Goal: Transaction & Acquisition: Purchase product/service

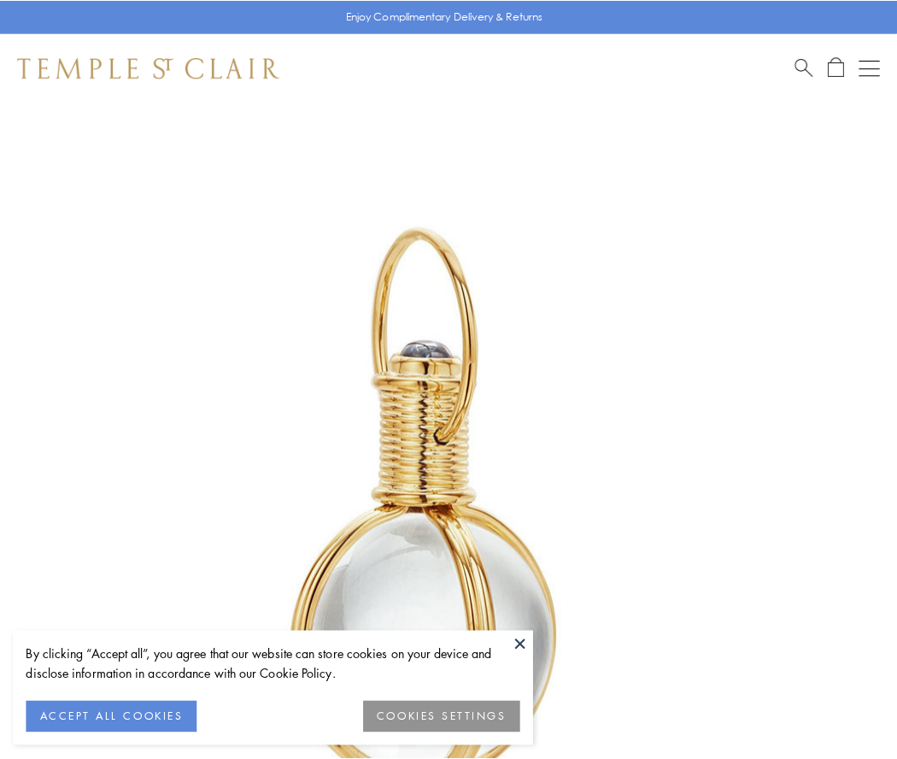
scroll to position [446, 0]
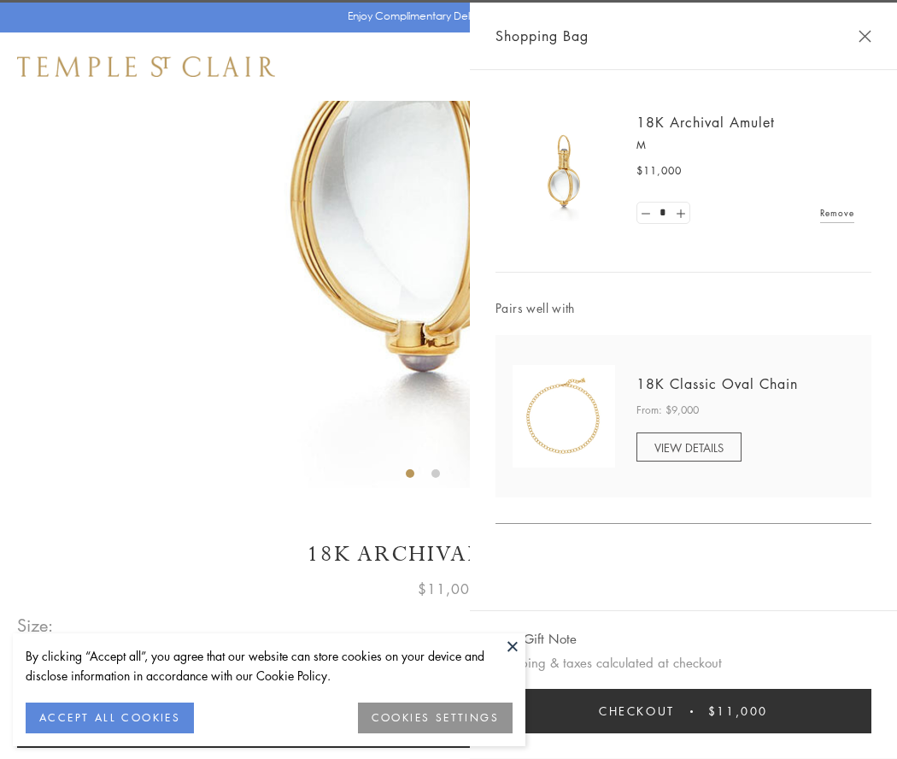
click at [684, 711] on button "Checkout $11,000" at bounding box center [684, 711] width 376 height 44
